Goal: Information Seeking & Learning: Learn about a topic

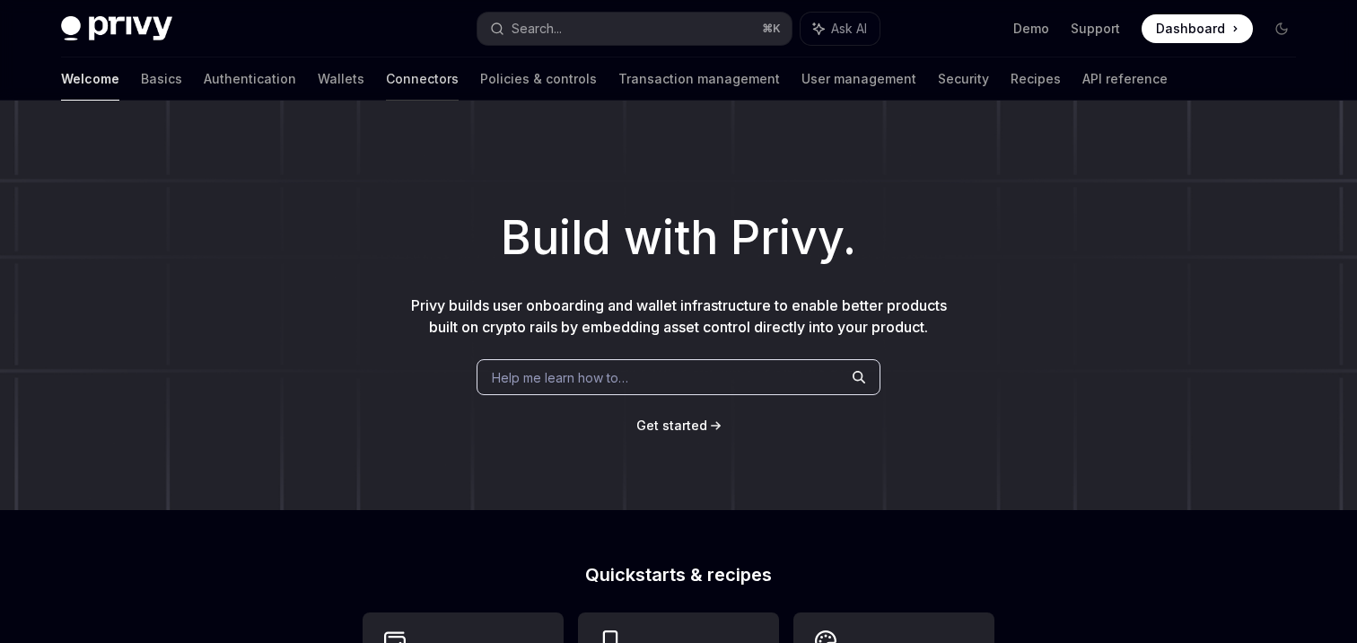
click at [386, 78] on link "Connectors" at bounding box center [422, 78] width 73 height 43
type textarea "*"
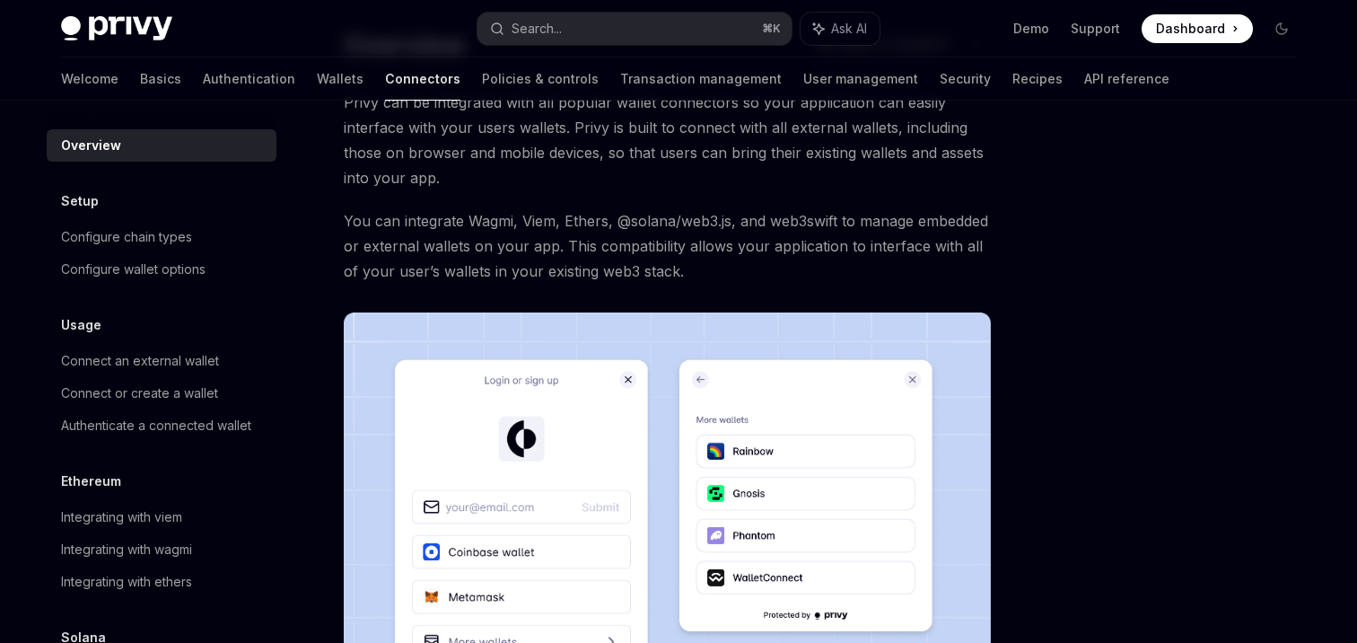
scroll to position [56, 0]
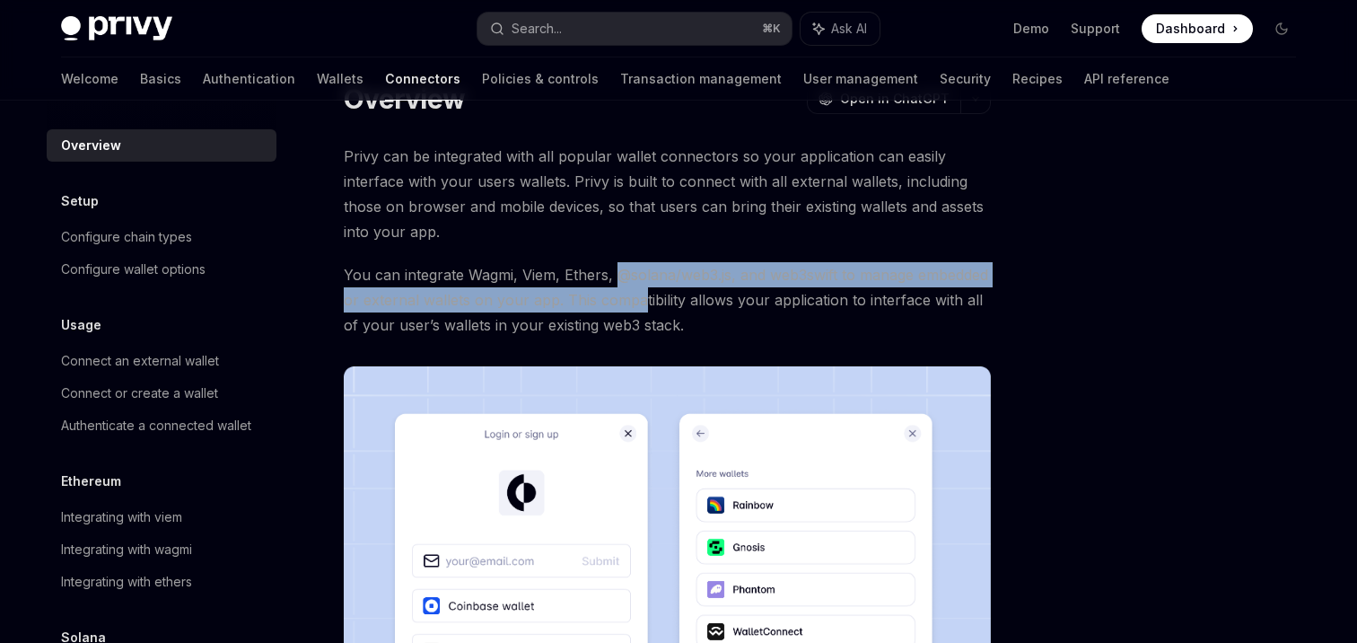
drag, startPoint x: 618, startPoint y: 276, endPoint x: 640, endPoint y: 294, distance: 28.0
click at [639, 294] on span "You can integrate Wagmi, Viem, Ethers, @solana/web3.js, and web3swift to manage…" at bounding box center [667, 299] width 647 height 75
click at [640, 294] on span "You can integrate Wagmi, Viem, Ethers, @solana/web3.js, and web3swift to manage…" at bounding box center [667, 299] width 647 height 75
drag, startPoint x: 644, startPoint y: 272, endPoint x: 661, endPoint y: 295, distance: 28.4
click at [661, 295] on span "You can integrate Wagmi, Viem, Ethers, @solana/web3.js, and web3swift to manage…" at bounding box center [667, 299] width 647 height 75
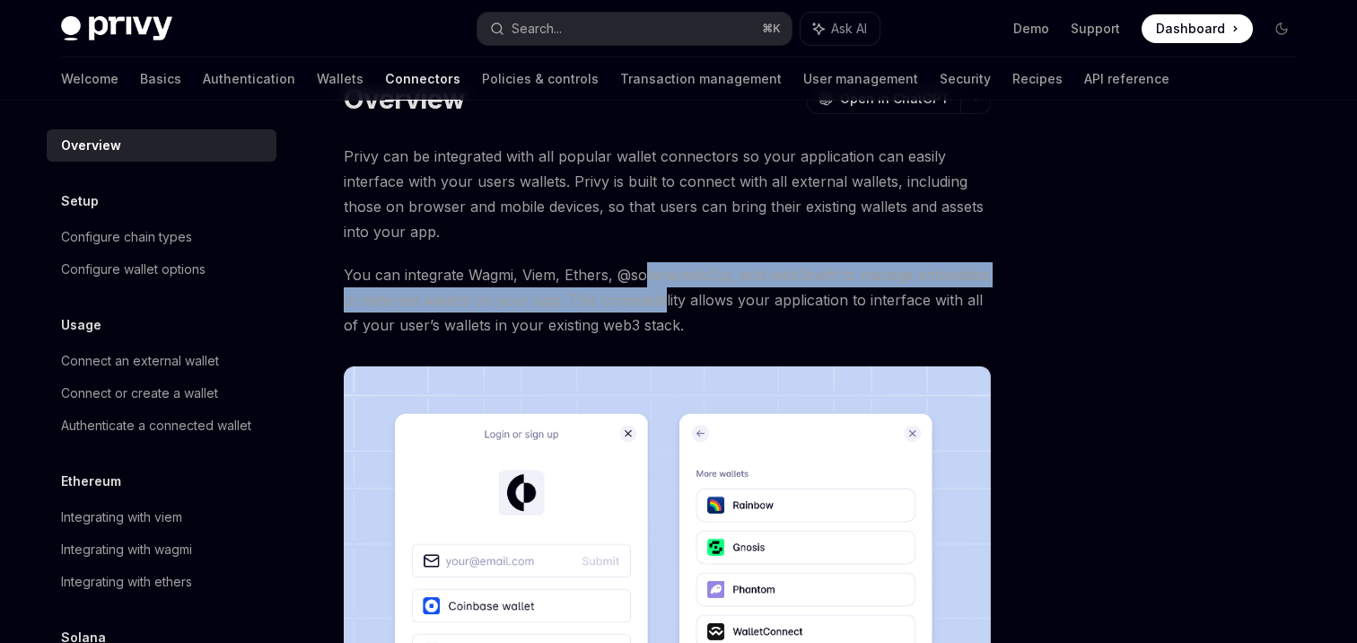
click at [662, 295] on span "You can integrate Wagmi, Viem, Ethers, @solana/web3.js, and web3swift to manage…" at bounding box center [667, 299] width 647 height 75
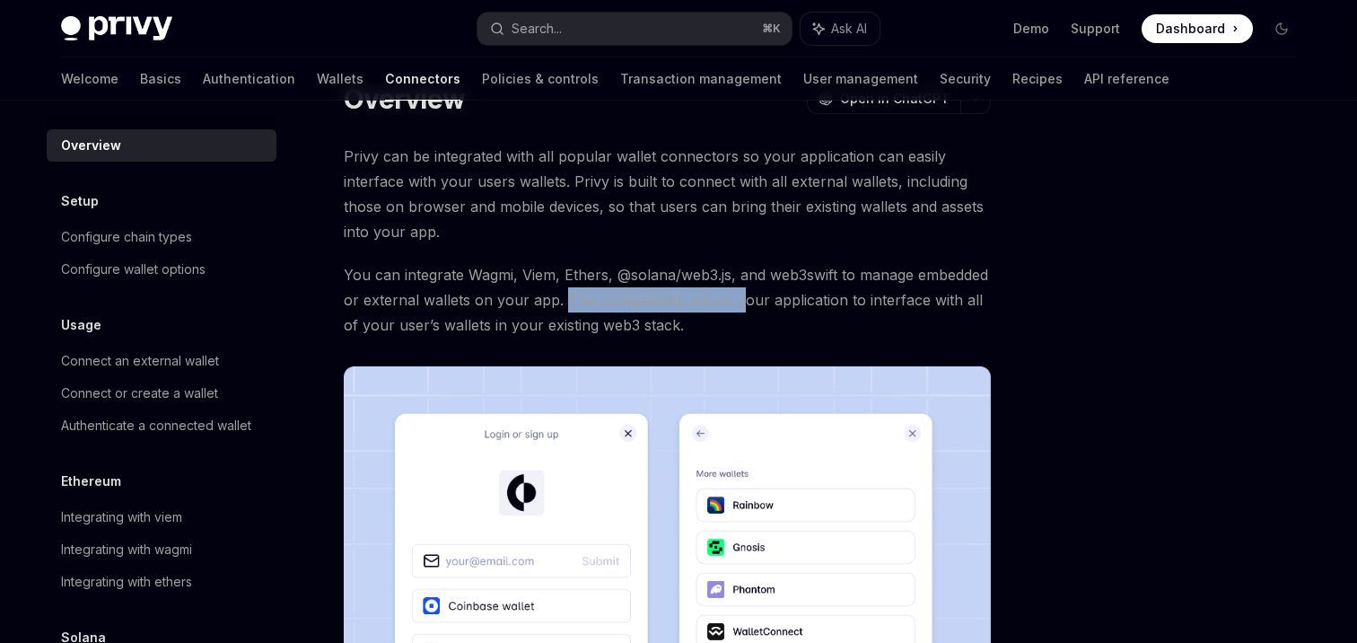
drag, startPoint x: 561, startPoint y: 299, endPoint x: 741, endPoint y: 303, distance: 180.5
click at [741, 303] on span "You can integrate Wagmi, Viem, Ethers, @solana/web3.js, and web3swift to manage…" at bounding box center [667, 299] width 647 height 75
drag, startPoint x: 669, startPoint y: 289, endPoint x: 691, endPoint y: 305, distance: 27.7
click at [690, 305] on span "You can integrate Wagmi, Viem, Ethers, @solana/web3.js, and web3swift to manage…" at bounding box center [667, 299] width 647 height 75
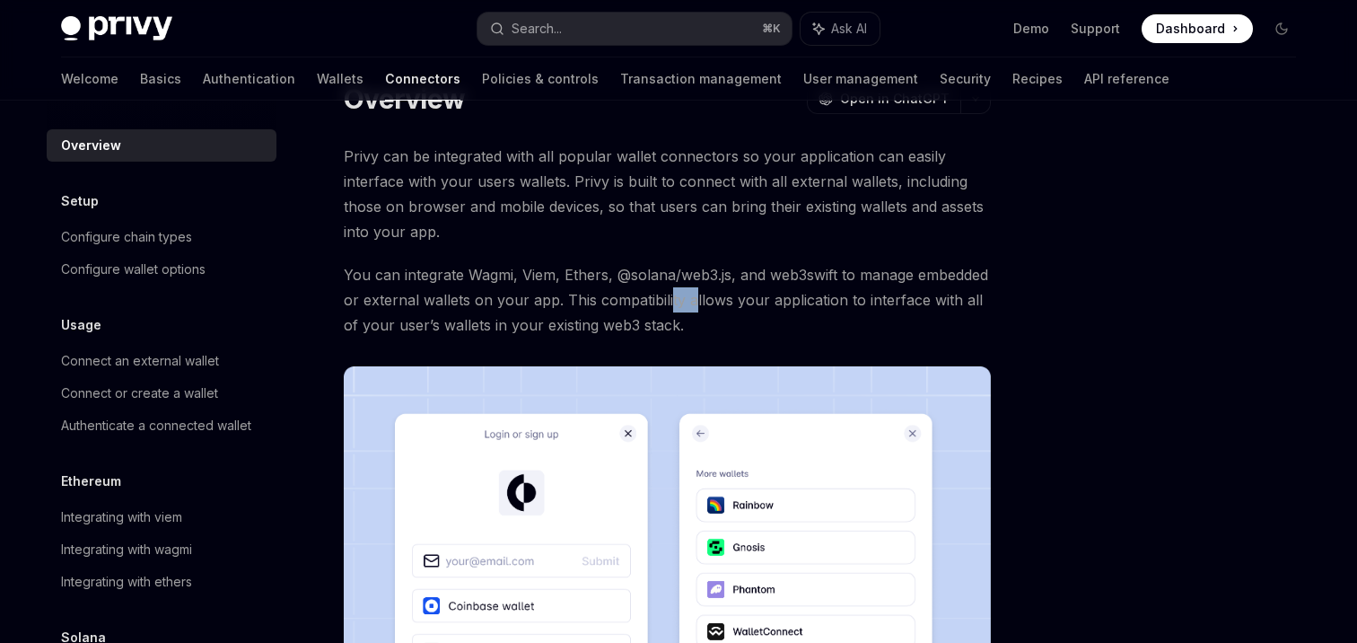
click at [691, 305] on span "You can integrate Wagmi, Viem, Ethers, @solana/web3.js, and web3swift to manage…" at bounding box center [667, 299] width 647 height 75
click at [689, 318] on span "You can integrate Wagmi, Viem, Ethers, @solana/web3.js, and web3swift to manage…" at bounding box center [667, 299] width 647 height 75
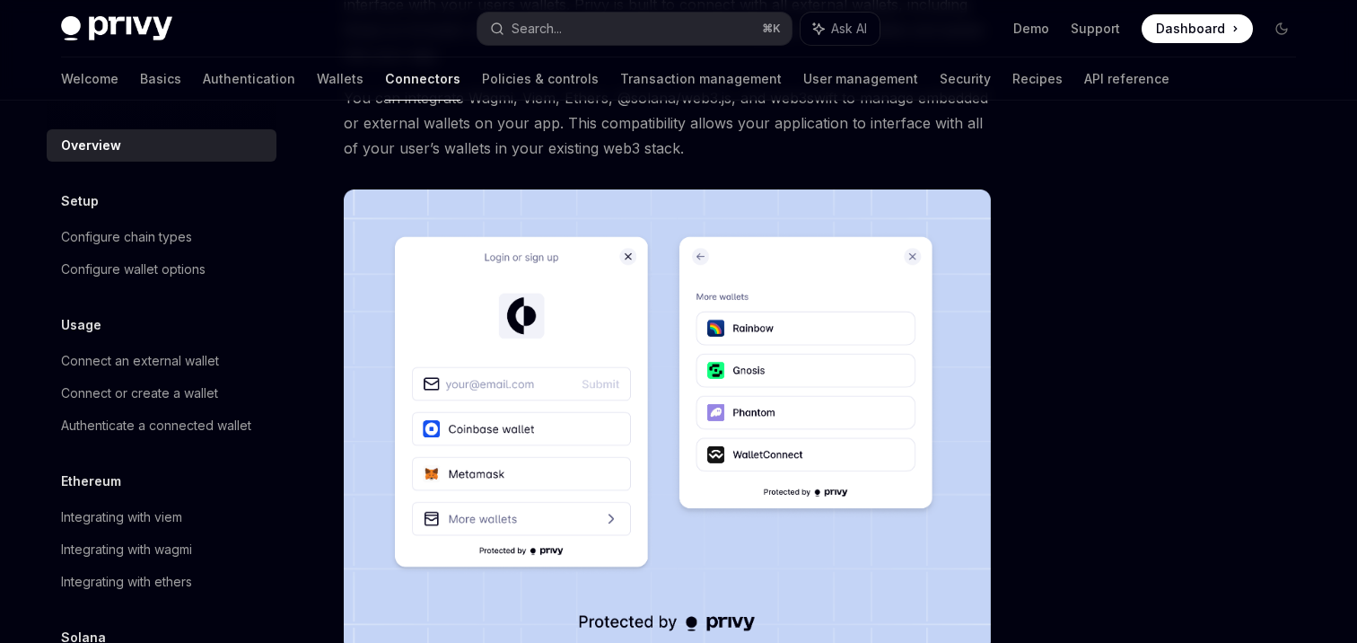
scroll to position [0, 0]
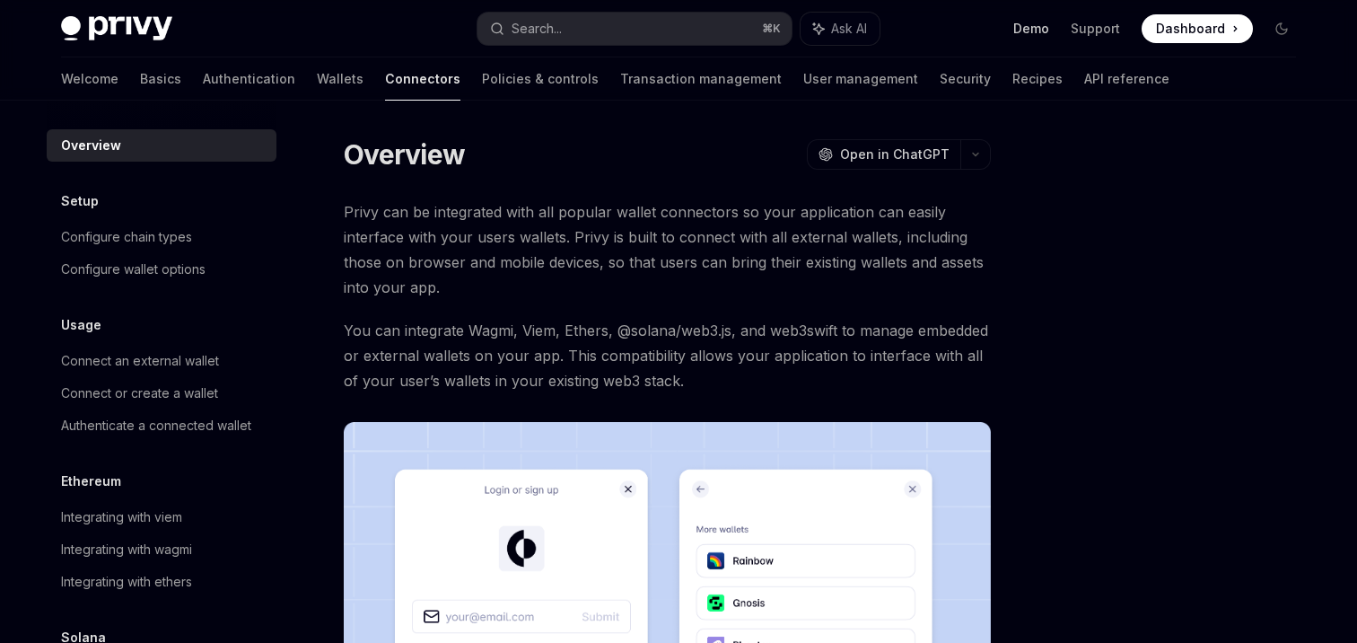
click at [1035, 34] on link "Demo" at bounding box center [1031, 29] width 36 height 18
